Goal: Participate in discussion: Engage in conversation with other users on a specific topic

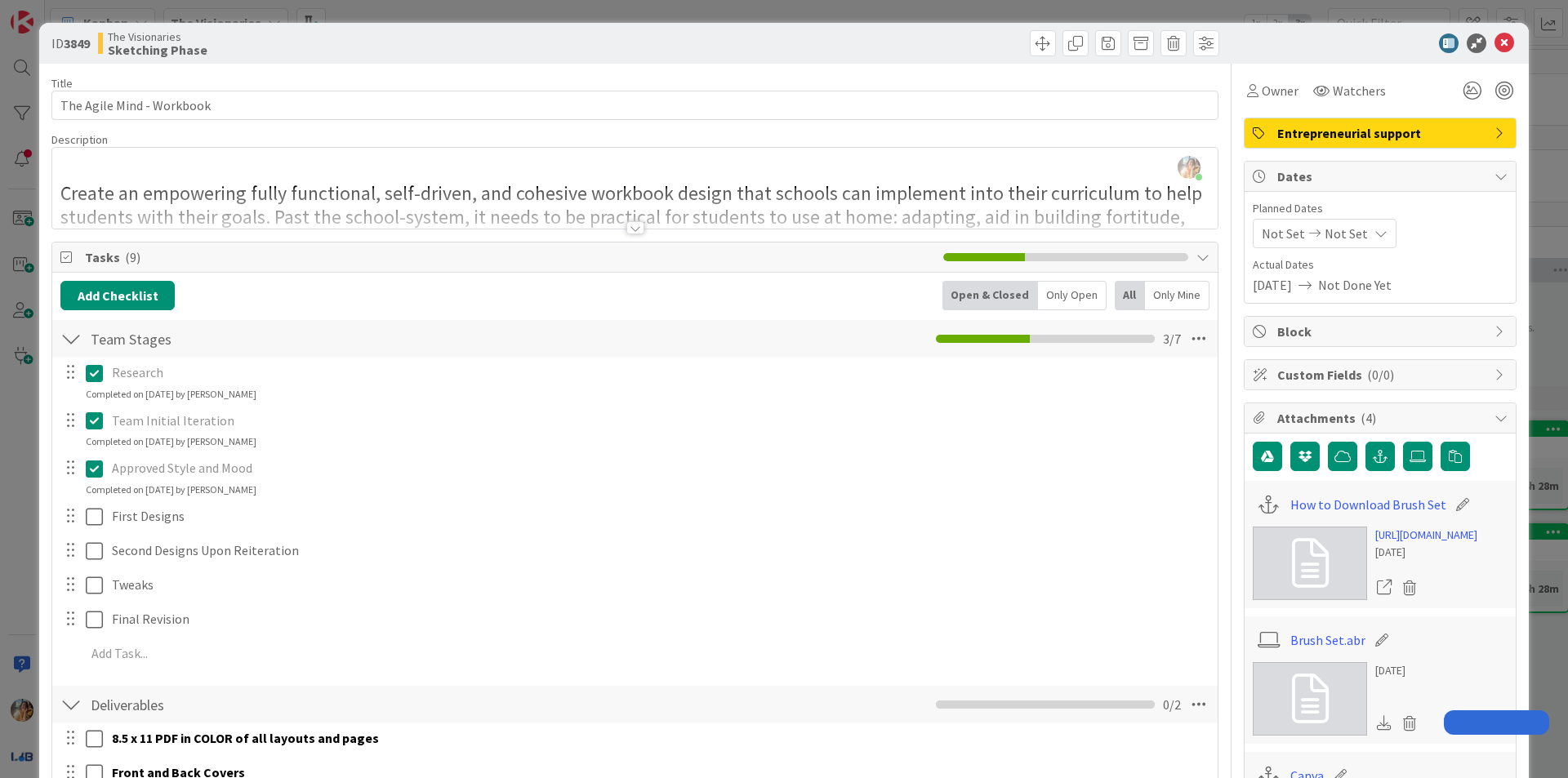
click at [0, 187] on div "ID 3849 The Visionaries Sketching Phase Title 25 / 128 The Agile Mind - Workboo…" at bounding box center [784, 389] width 1568 height 778
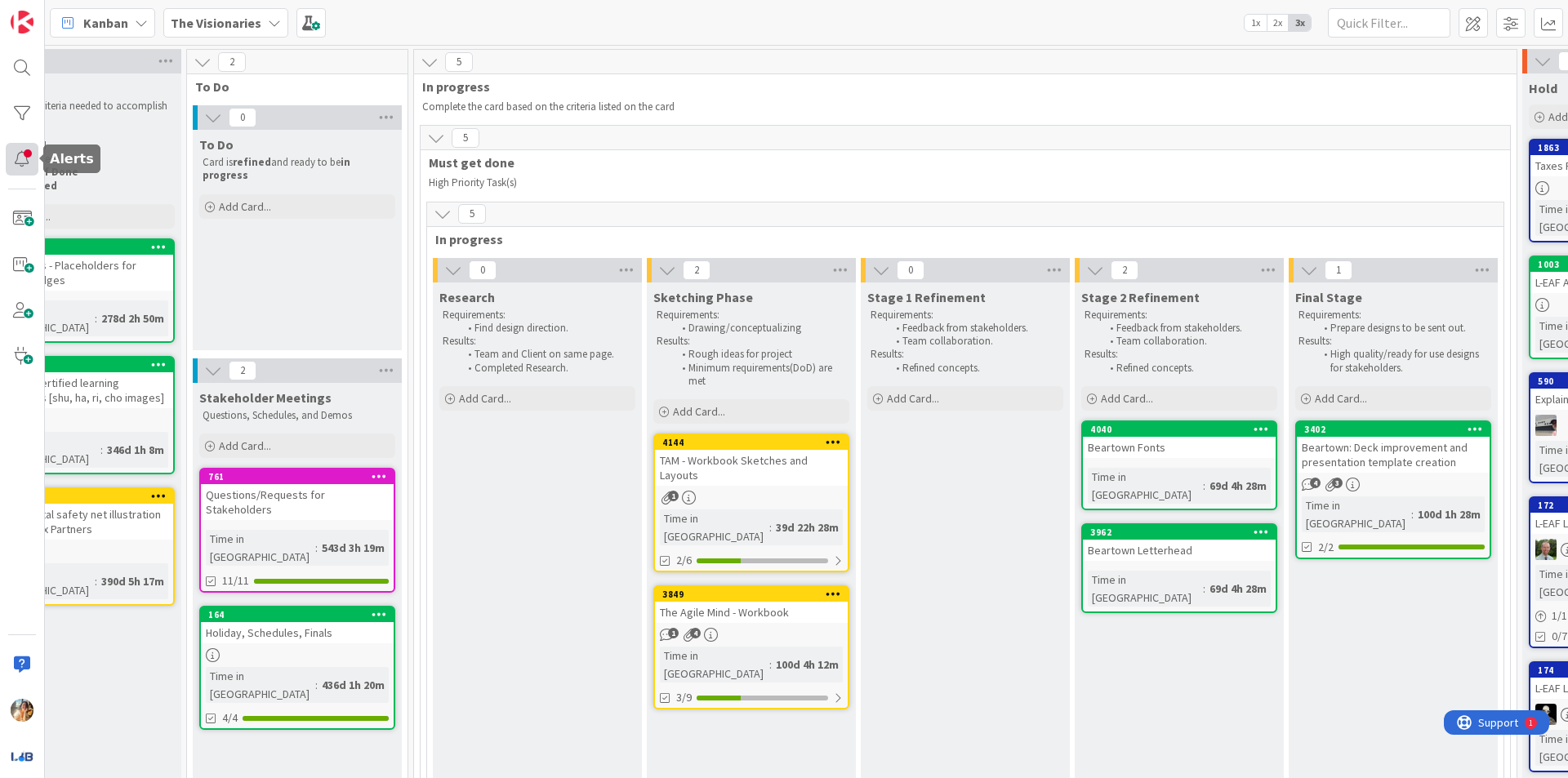
click at [14, 164] on div at bounding box center [22, 158] width 32 height 32
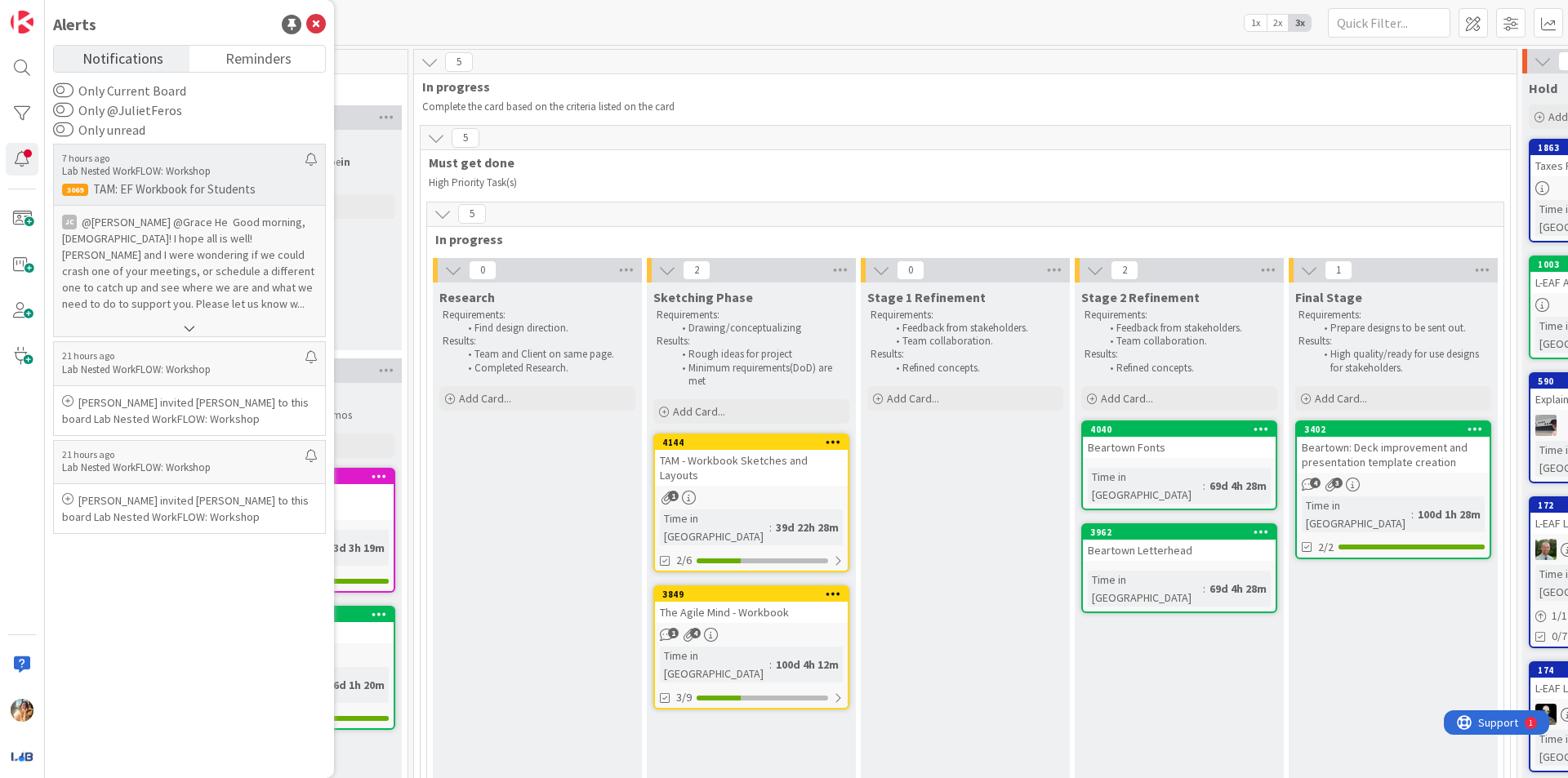
click at [246, 283] on p "@[PERSON_NAME]﻿ ﻿@Grace He ﻿ Good morning, [DEMOGRAPHIC_DATA]! I hope all is we…" at bounding box center [189, 263] width 255 height 98
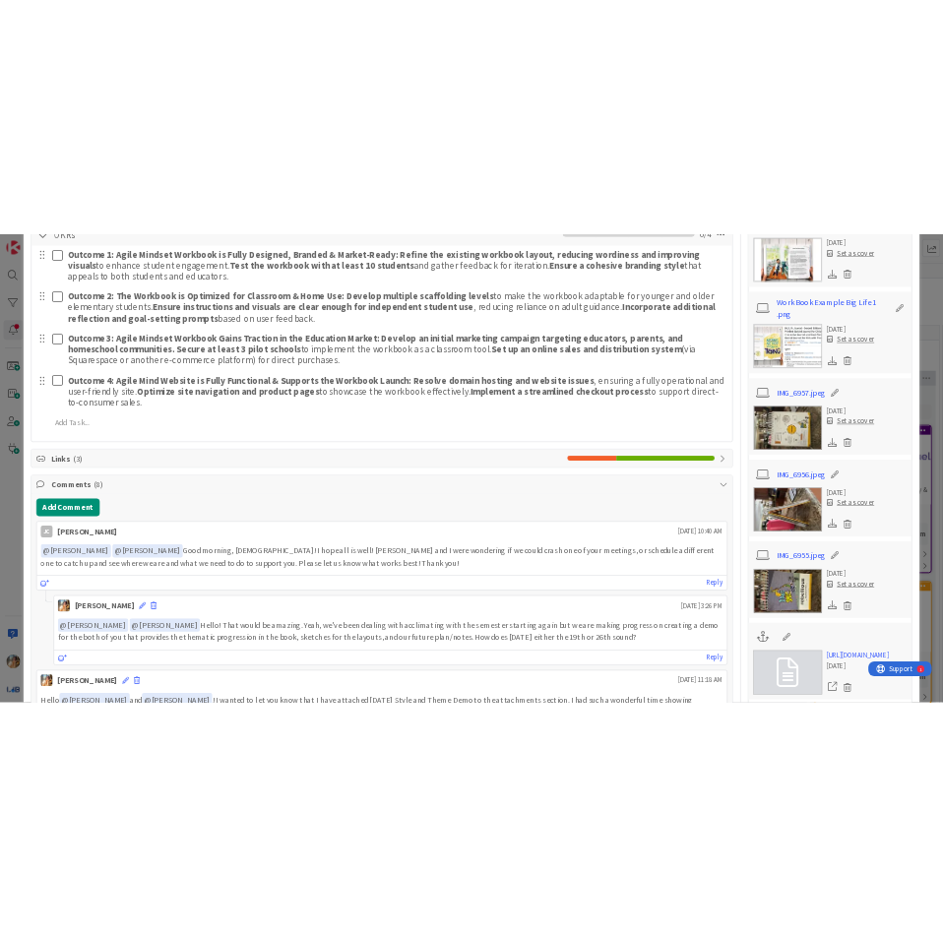
scroll to position [1969, 0]
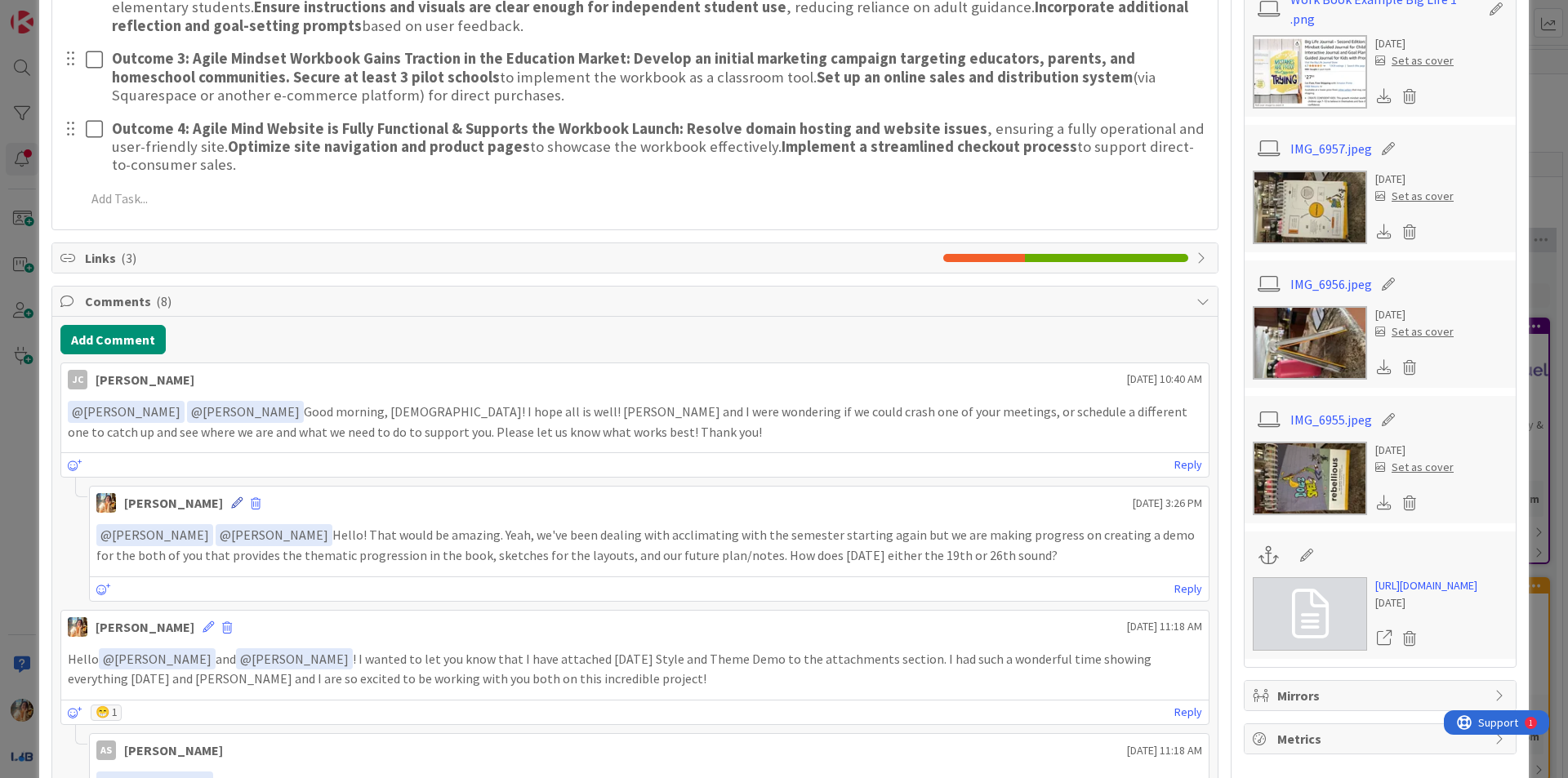
click at [231, 503] on icon at bounding box center [237, 503] width 12 height 12
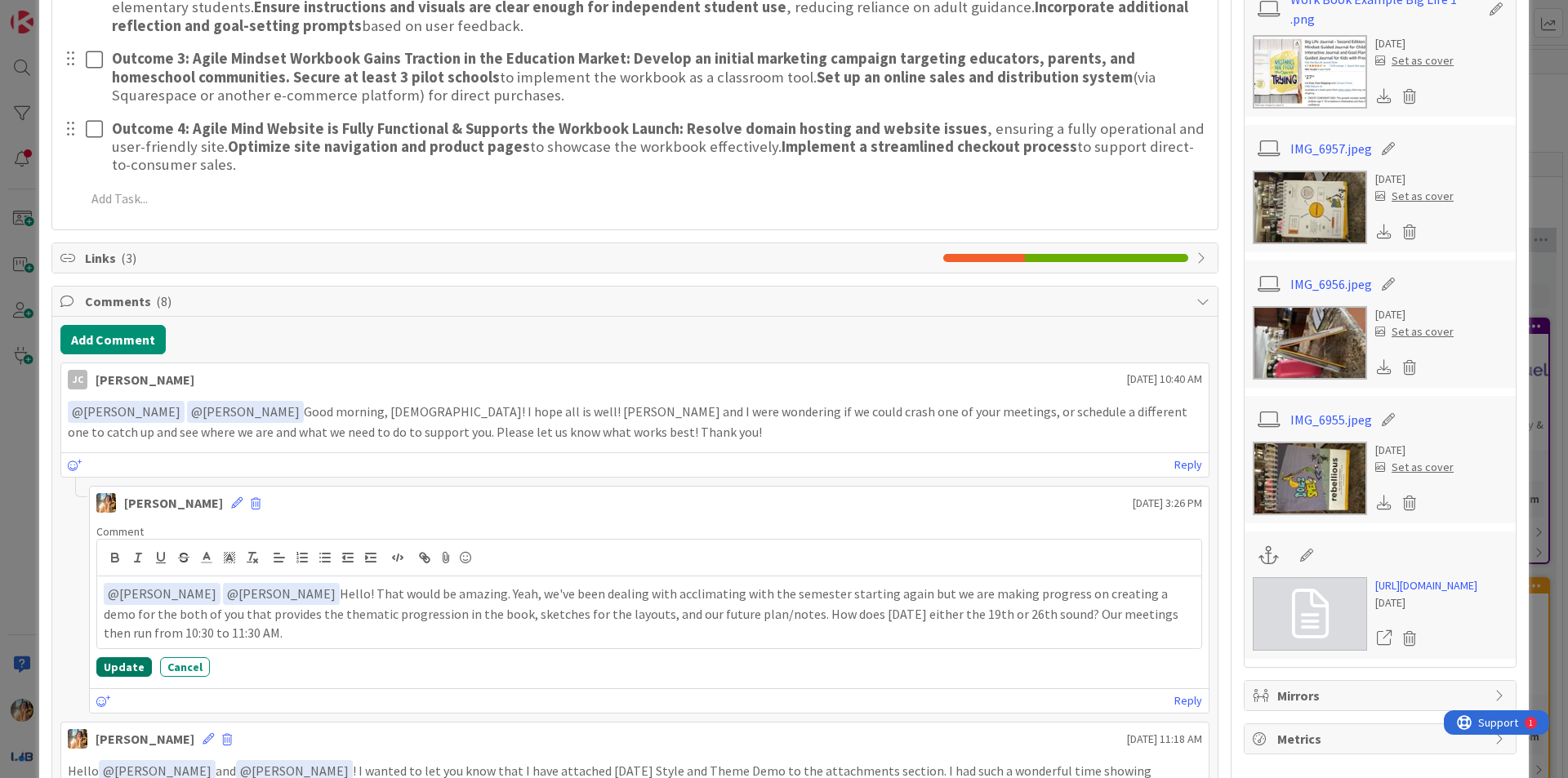
click at [131, 664] on button "Update" at bounding box center [124, 667] width 56 height 20
